Goal: Navigation & Orientation: Find specific page/section

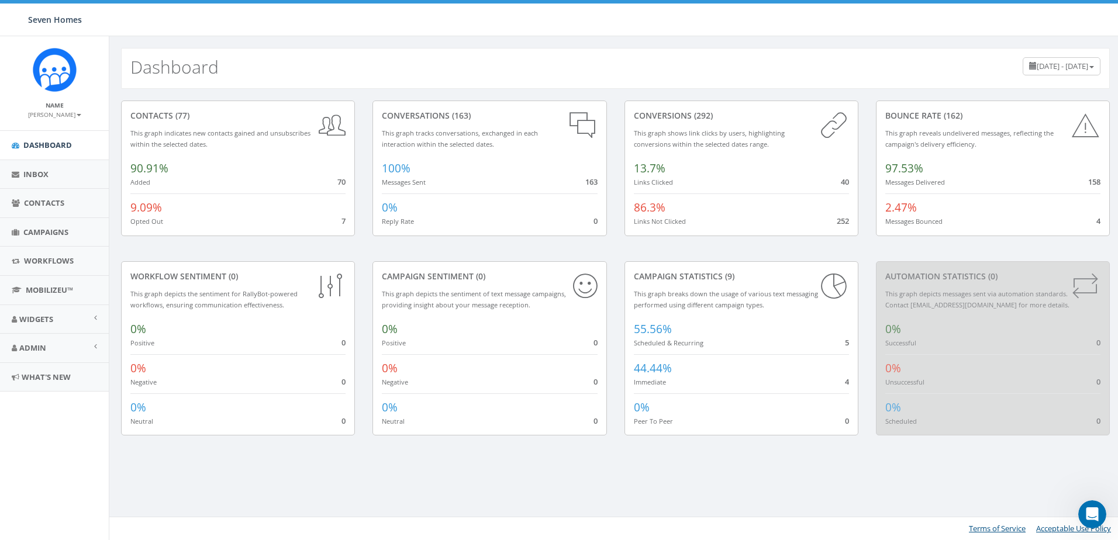
click at [296, 461] on div "contacts (77) This graph indicates new contacts gained and unsubscribes within …" at bounding box center [615, 275] width 1012 height 373
click at [774, 469] on div "Dashboard [DATE] - [DATE] contacts (77) This graph indicates new contacts gaine…" at bounding box center [615, 288] width 1013 height 504
